Goal: Transaction & Acquisition: Purchase product/service

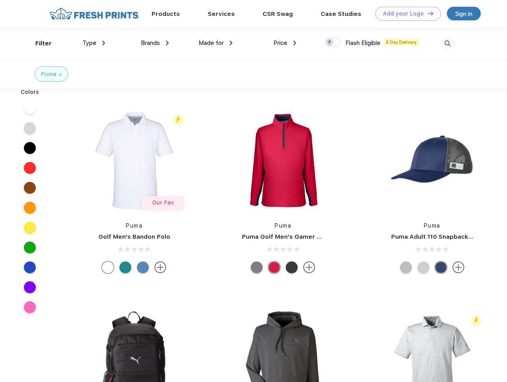
click at [405, 14] on link "Add your Logo Design Tool" at bounding box center [408, 14] width 66 height 14
click at [0, 0] on div "Design Tool" at bounding box center [0, 0] width 0 height 0
click at [427, 13] on link "Add your Logo Design Tool" at bounding box center [408, 14] width 66 height 14
click at [38, 43] on div "Filter" at bounding box center [43, 43] width 16 height 9
click at [94, 43] on span "Type" at bounding box center [89, 42] width 14 height 7
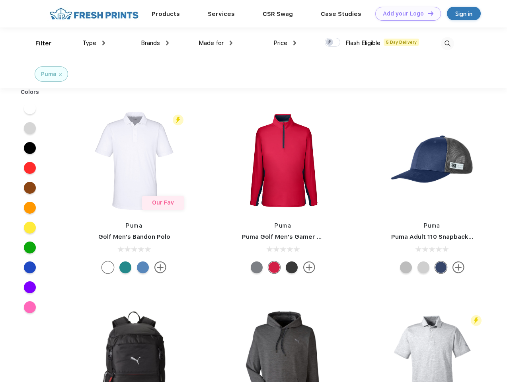
click at [155, 43] on span "Brands" at bounding box center [150, 42] width 19 height 7
click at [216, 43] on span "Made for" at bounding box center [211, 42] width 25 height 7
click at [285, 43] on span "Price" at bounding box center [280, 42] width 14 height 7
click at [333, 43] on div at bounding box center [333, 42] width 16 height 9
click at [330, 43] on input "checkbox" at bounding box center [327, 39] width 5 height 5
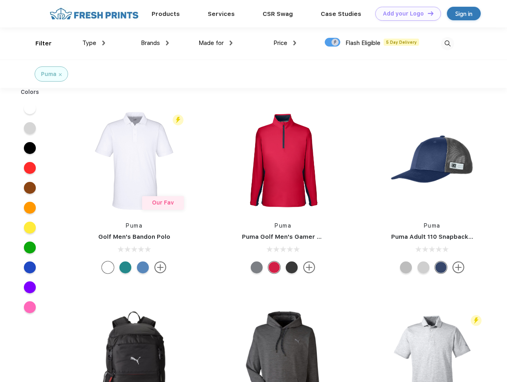
click at [447, 43] on img at bounding box center [447, 43] width 13 height 13
